Goal: Task Accomplishment & Management: Manage account settings

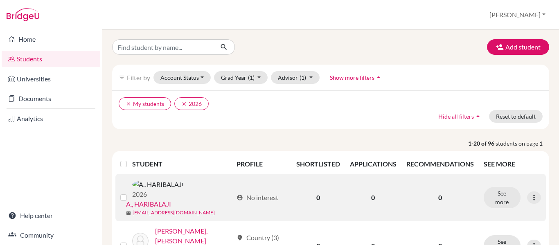
scroll to position [79, 0]
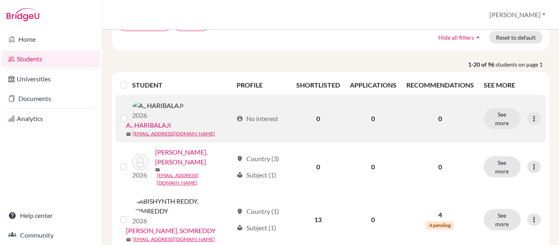
click at [171, 120] on link "A., HARIBALAJI" at bounding box center [148, 125] width 45 height 10
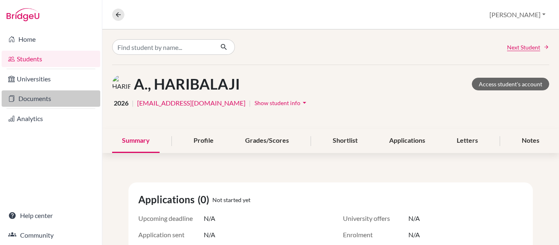
click at [47, 100] on link "Documents" at bounding box center [51, 98] width 99 height 16
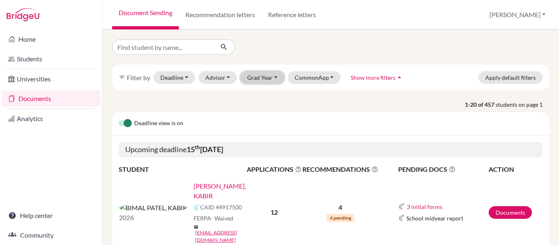
click at [264, 77] on button "Grad Year" at bounding box center [262, 77] width 44 height 13
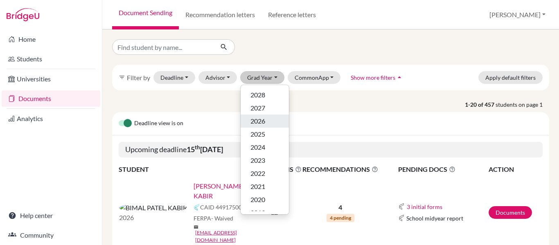
click at [258, 125] on span "2026" at bounding box center [258, 121] width 15 height 10
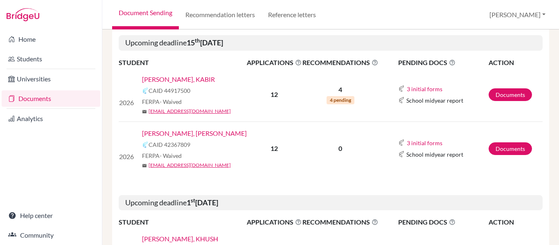
scroll to position [138, 0]
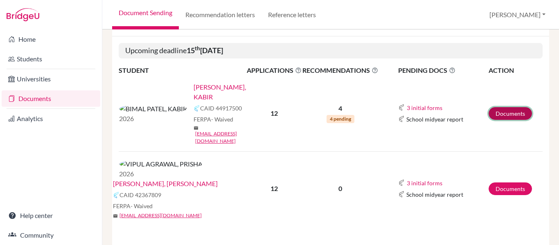
click at [503, 107] on link "Documents" at bounding box center [510, 113] width 43 height 13
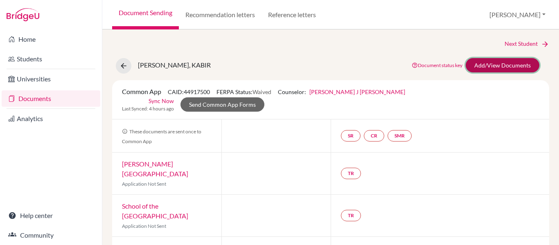
click at [506, 62] on link "Add/View Documents" at bounding box center [503, 65] width 74 height 14
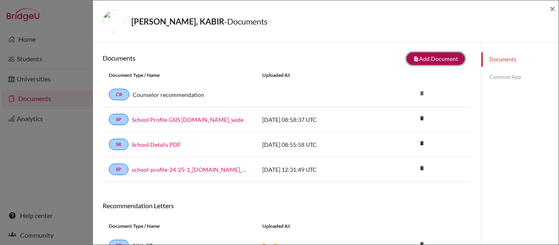
click at [436, 59] on button "note_add Add Document" at bounding box center [436, 58] width 59 height 13
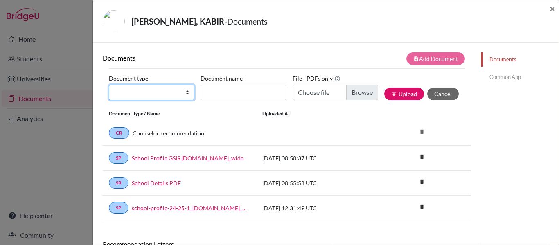
click at [188, 93] on select "Change explanation for Common App reports Counselor recommendation Internationa…" at bounding box center [152, 93] width 86 height 16
select select "2"
click at [109, 85] on select "Change explanation for Common App reports Counselor recommendation Internationa…" at bounding box center [152, 93] width 86 height 16
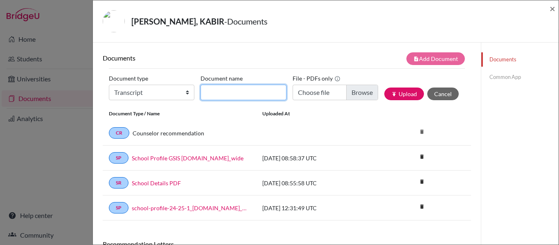
click at [249, 92] on input "Document name" at bounding box center [244, 93] width 86 height 16
type input "G"
type input "[PERSON_NAME] - 7095"
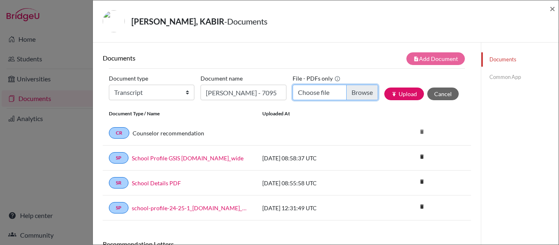
click at [328, 90] on input "Choose file" at bounding box center [336, 93] width 86 height 16
type input "C:\fakepath\KHUSH MILAN PATEL- 7095.pdf"
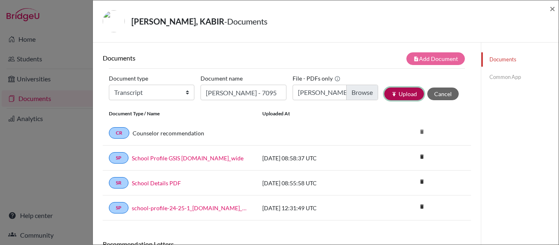
click at [397, 94] on button "publish Upload" at bounding box center [404, 94] width 40 height 13
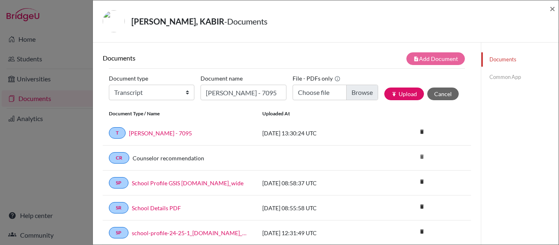
click at [503, 78] on link "Common App" at bounding box center [519, 77] width 77 height 14
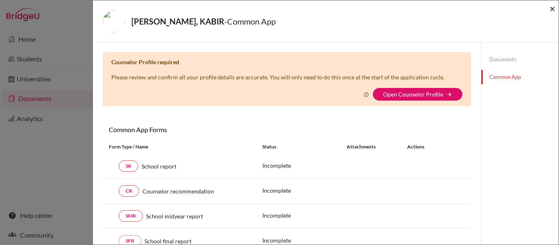
click at [551, 7] on span "×" at bounding box center [553, 8] width 6 height 12
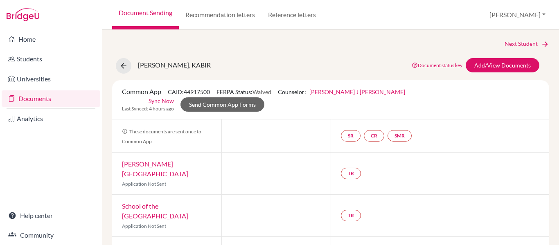
click at [38, 98] on link "Documents" at bounding box center [51, 98] width 99 height 16
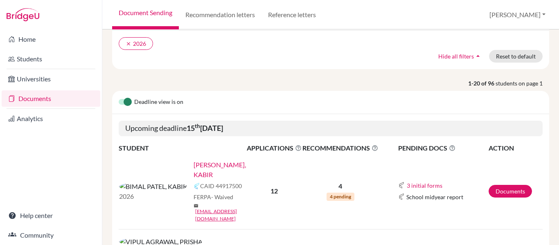
scroll to position [67, 0]
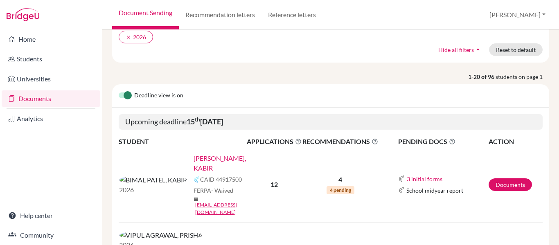
click at [194, 158] on link "[PERSON_NAME], KABIR" at bounding box center [223, 164] width 59 height 20
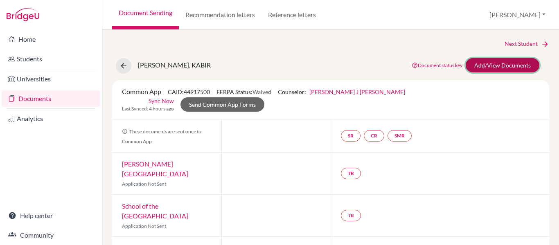
click at [502, 68] on link "Add/View Documents" at bounding box center [503, 65] width 74 height 14
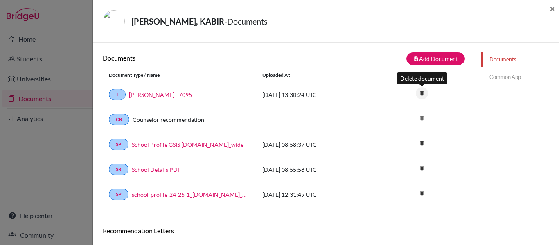
click at [424, 91] on icon "delete" at bounding box center [422, 93] width 12 height 12
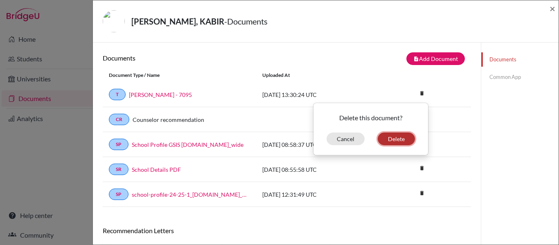
click at [391, 141] on button "Delete" at bounding box center [396, 139] width 37 height 13
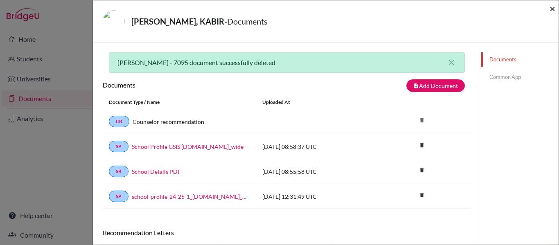
click at [554, 8] on span "×" at bounding box center [553, 8] width 6 height 12
